Goal: Information Seeking & Learning: Learn about a topic

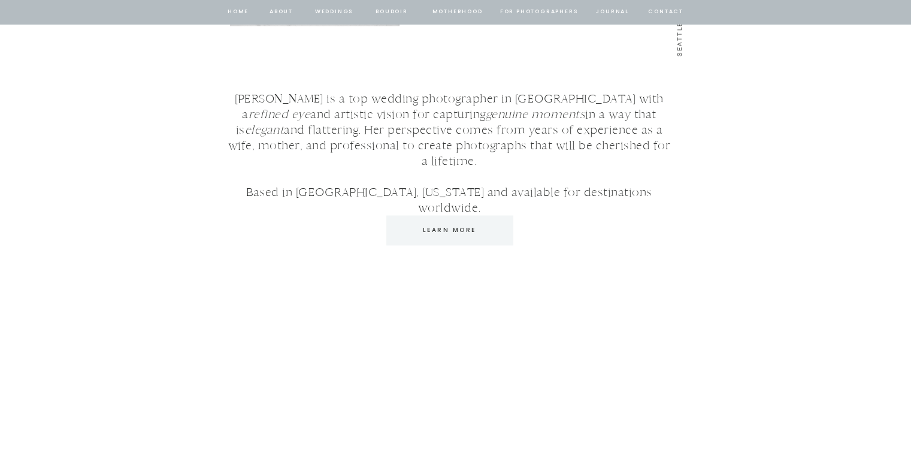
scroll to position [1951, 0]
click at [457, 228] on p "Learn More" at bounding box center [450, 231] width 110 height 11
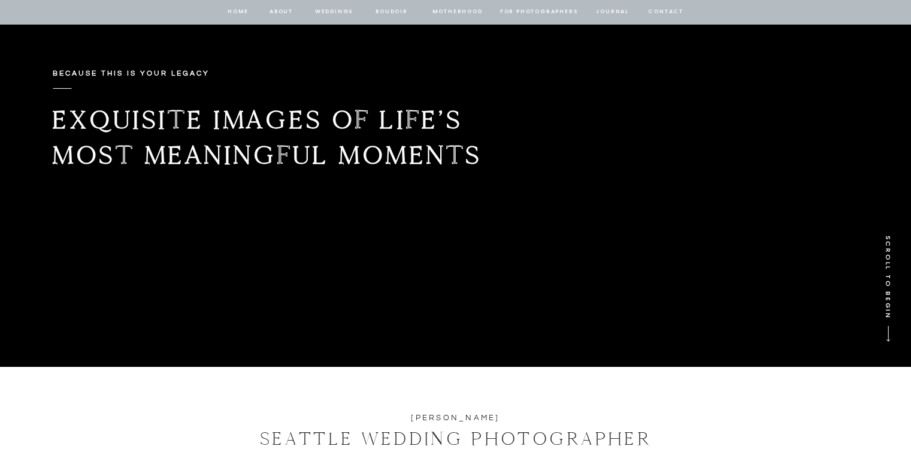
scroll to position [0, 0]
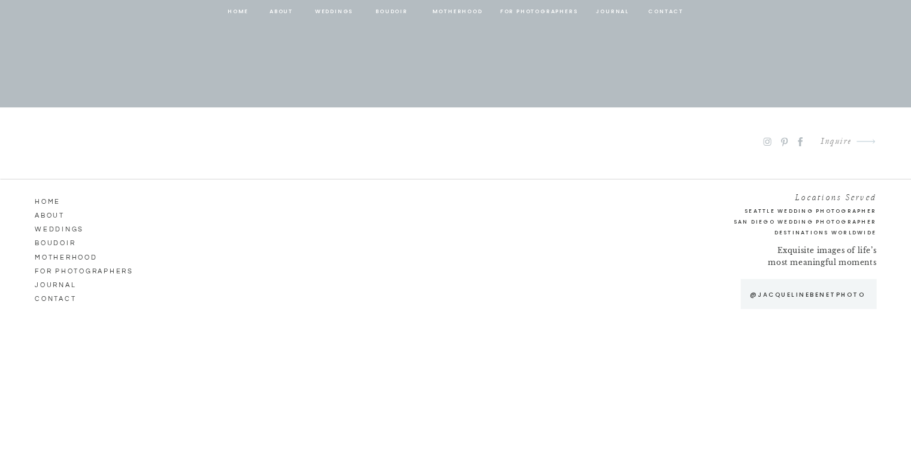
scroll to position [6446, 0]
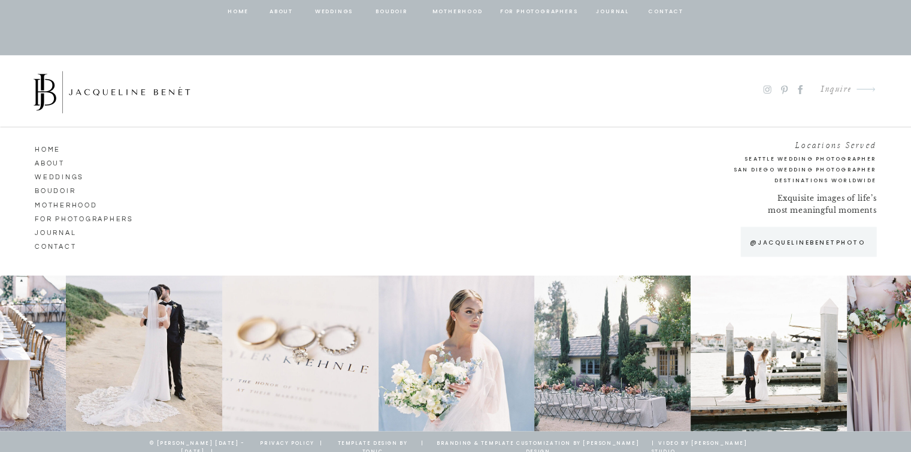
click at [587, 370] on div at bounding box center [612, 353] width 156 height 156
click at [633, 379] on div at bounding box center [612, 353] width 156 height 156
drag, startPoint x: 609, startPoint y: 407, endPoint x: 683, endPoint y: 297, distance: 133.1
click at [683, 297] on div at bounding box center [612, 353] width 156 height 156
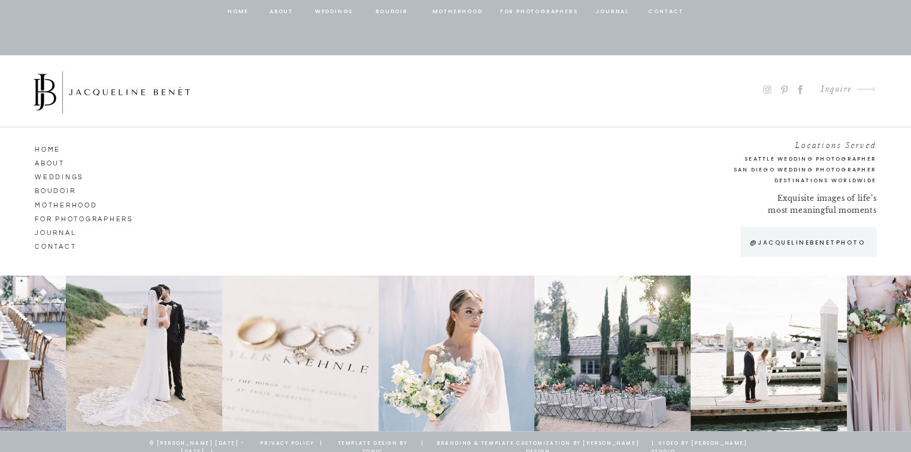
click at [627, 339] on div at bounding box center [612, 353] width 156 height 156
click at [601, 361] on div at bounding box center [612, 353] width 156 height 156
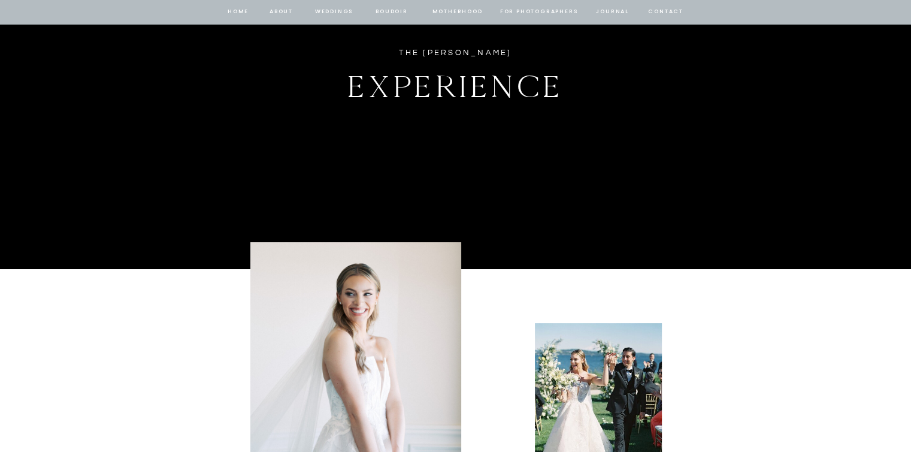
scroll to position [0, 0]
